Goal: Transaction & Acquisition: Book appointment/travel/reservation

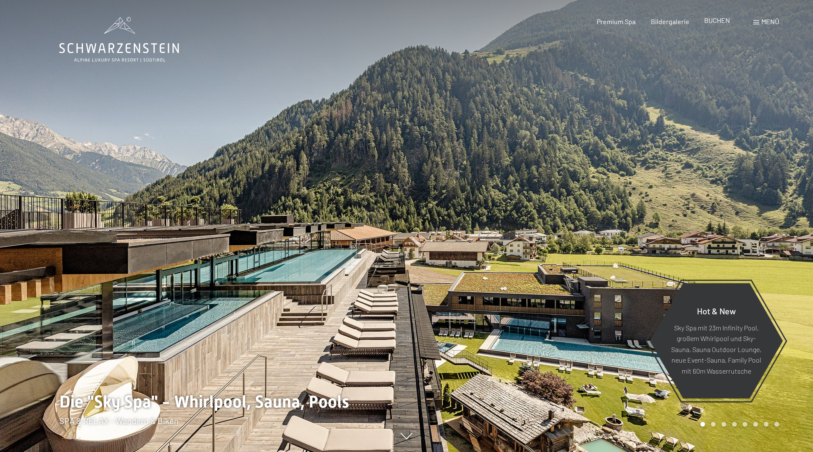
click at [721, 23] on span "BUCHEN" at bounding box center [717, 20] width 26 height 8
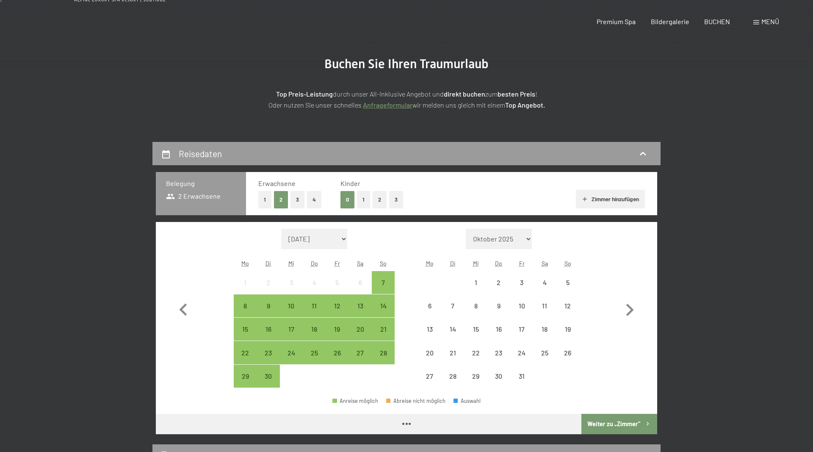
scroll to position [86, 0]
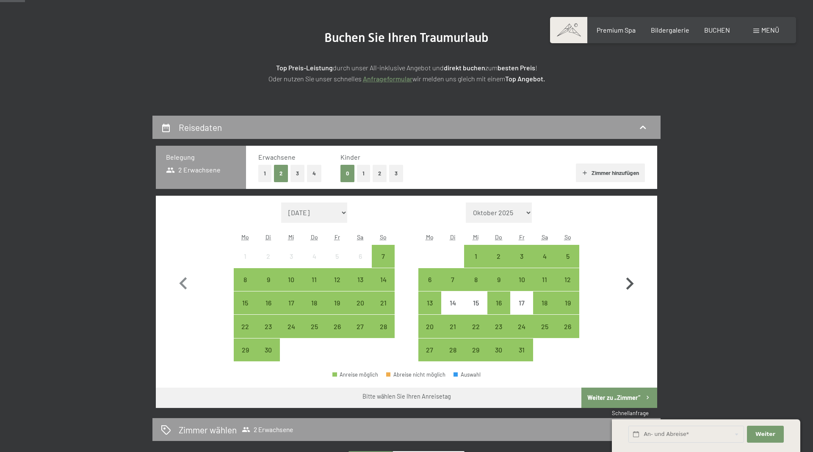
click at [629, 283] on icon "button" at bounding box center [629, 283] width 25 height 25
select select "[DATE]"
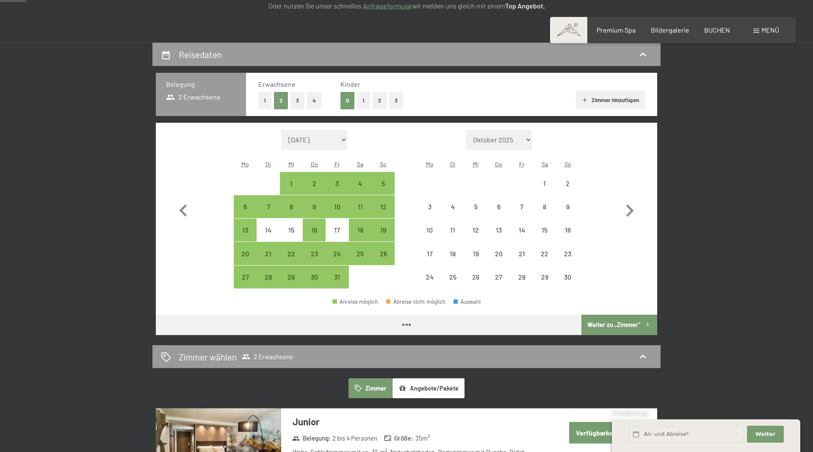
select select "[DATE]"
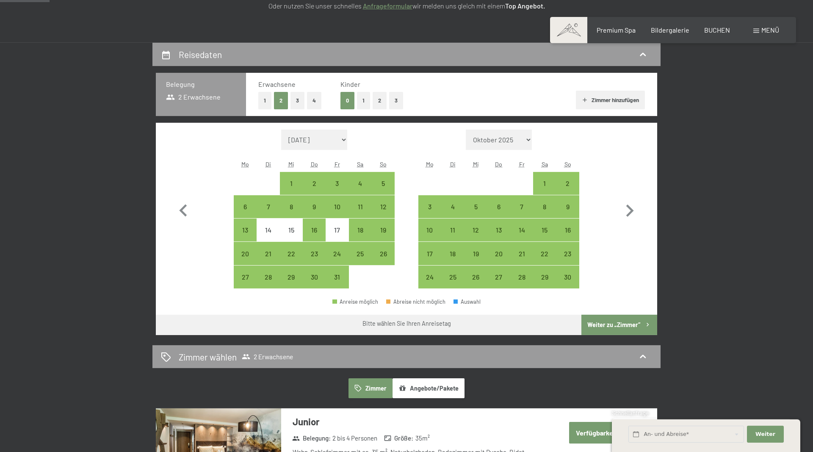
scroll to position [173, 0]
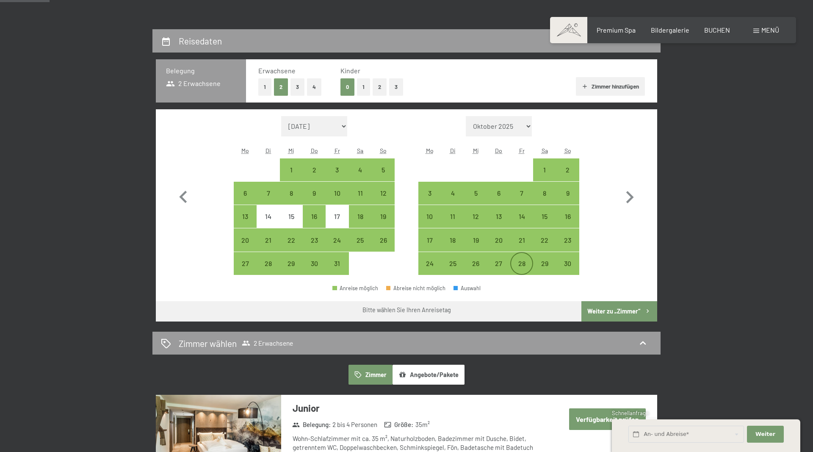
click at [522, 264] on div "28" at bounding box center [521, 270] width 21 height 21
select select "[DATE]"
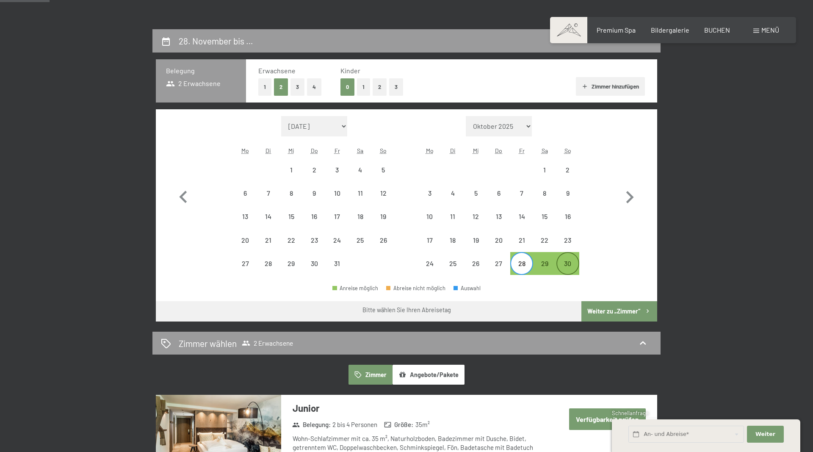
click at [573, 262] on div "30" at bounding box center [567, 270] width 21 height 21
select select "[DATE]"
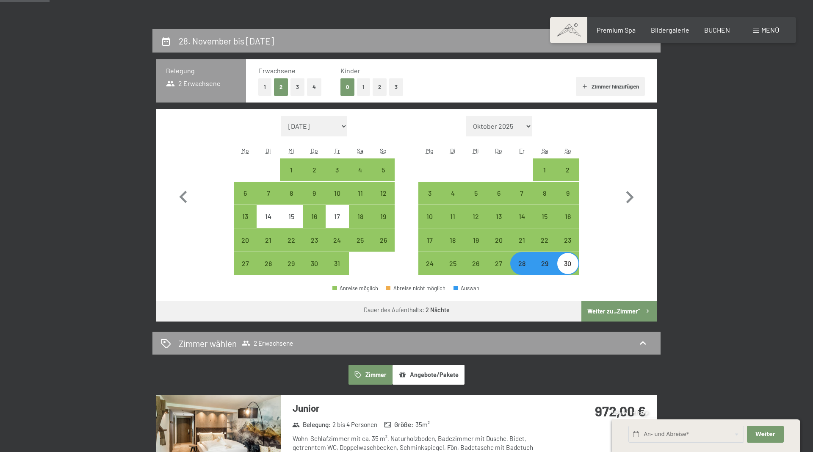
click at [612, 309] on button "Weiter zu „Zimmer“" at bounding box center [619, 311] width 76 height 20
select select "[DATE]"
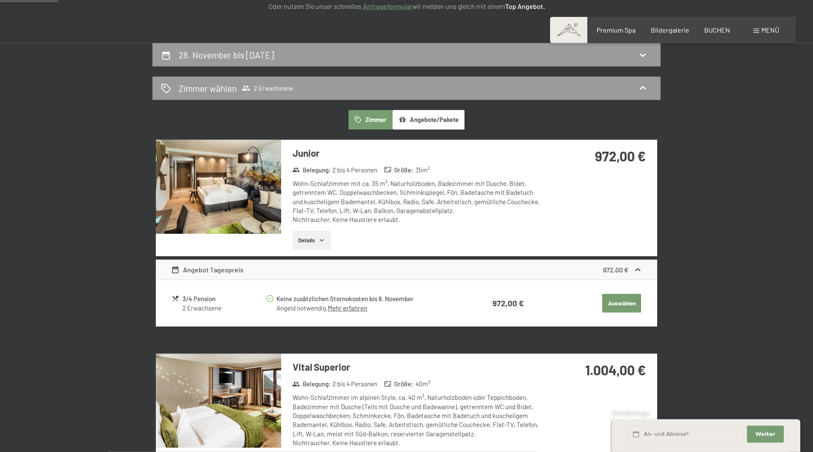
scroll to position [0, 0]
